Goal: Task Accomplishment & Management: Manage account settings

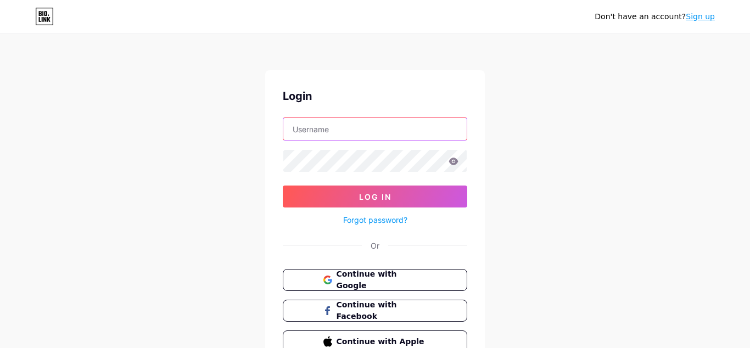
click at [305, 137] on input "text" at bounding box center [374, 129] width 183 height 22
type input "[EMAIL_ADDRESS][DOMAIN_NAME]"
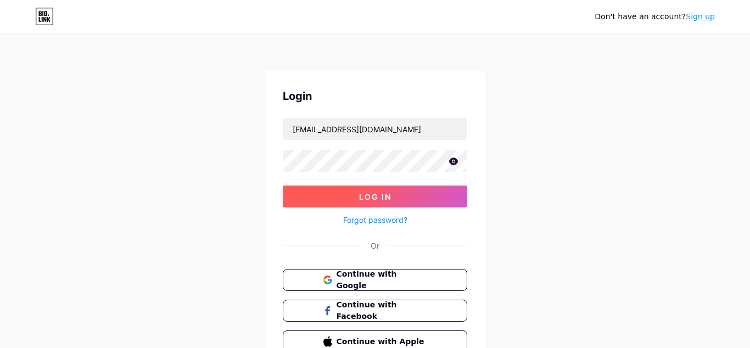
click at [328, 192] on button "Log In" at bounding box center [375, 197] width 185 height 22
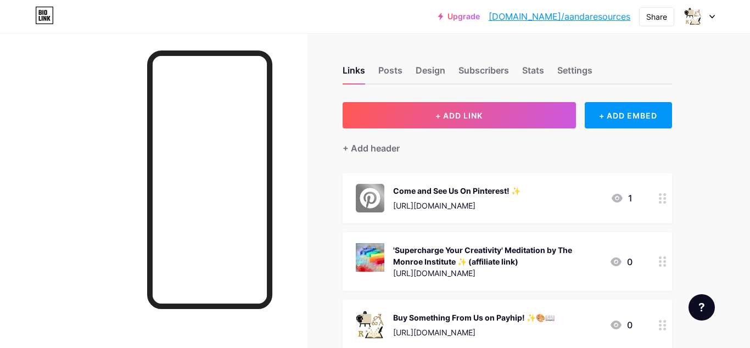
click at [713, 16] on icon at bounding box center [712, 17] width 5 height 4
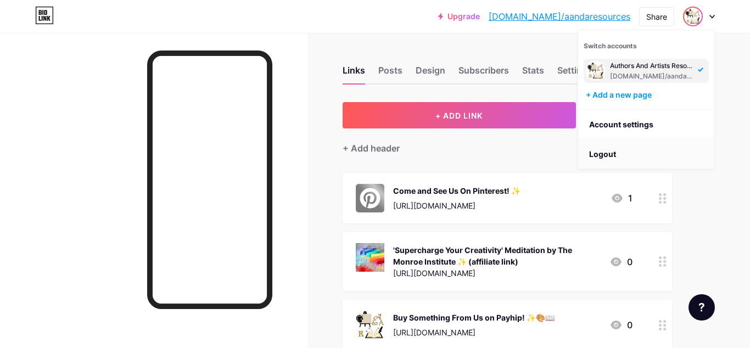
click at [605, 155] on li "Logout" at bounding box center [646, 155] width 136 height 30
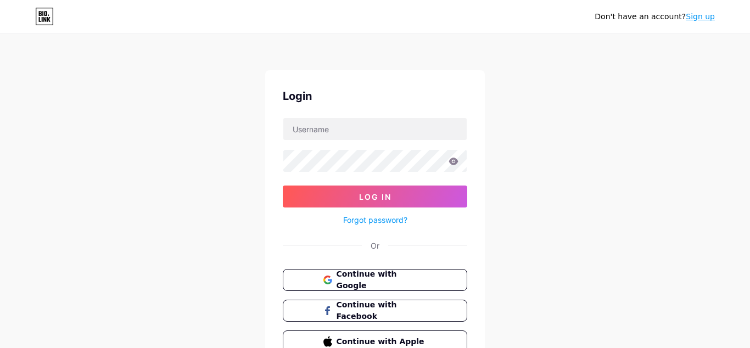
click at [601, 142] on div "Don't have an account? Sign up Login Log In Forgot password? Or Continue with G…" at bounding box center [375, 202] width 750 height 405
